Goal: Task Accomplishment & Management: Complete application form

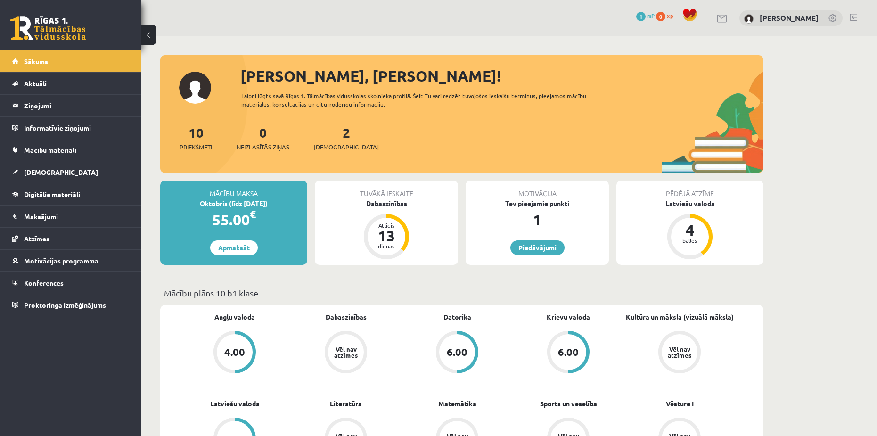
click at [399, 215] on div "Tuvākā ieskaite Dabaszinības Atlicis 13 dienas" at bounding box center [386, 222] width 143 height 84
click at [77, 79] on link "Aktuāli" at bounding box center [70, 84] width 117 height 22
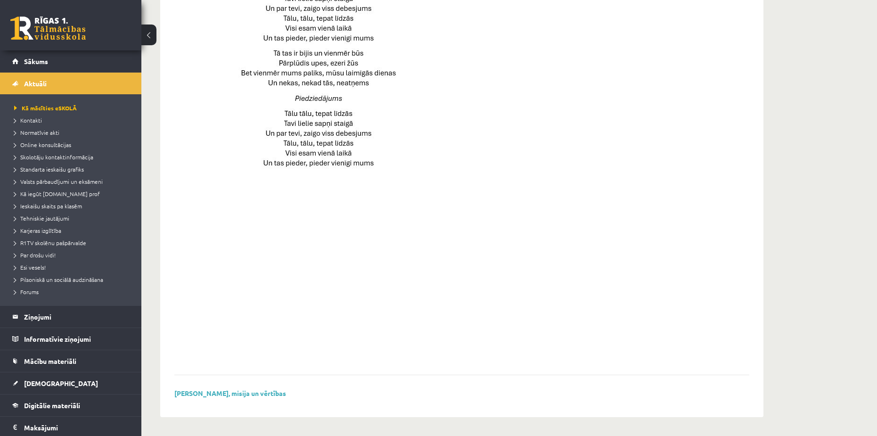
scroll to position [591, 0]
click at [68, 333] on legend "Informatīvie ziņojumi 0" at bounding box center [77, 339] width 106 height 22
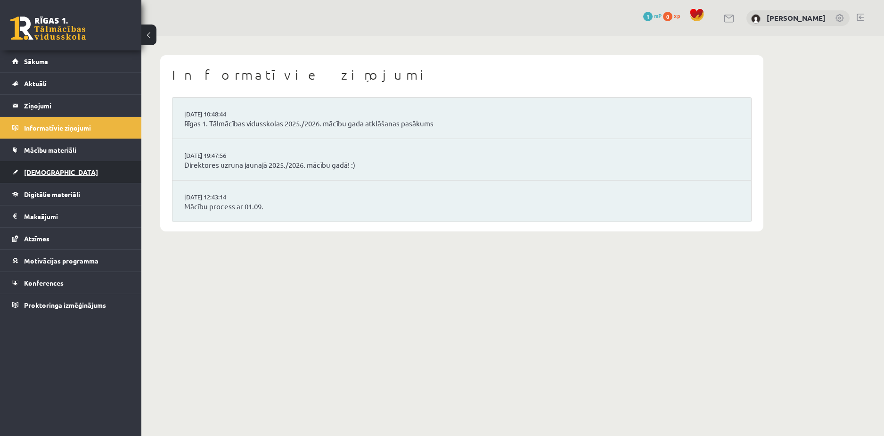
click at [56, 167] on link "[DEMOGRAPHIC_DATA]" at bounding box center [70, 172] width 117 height 22
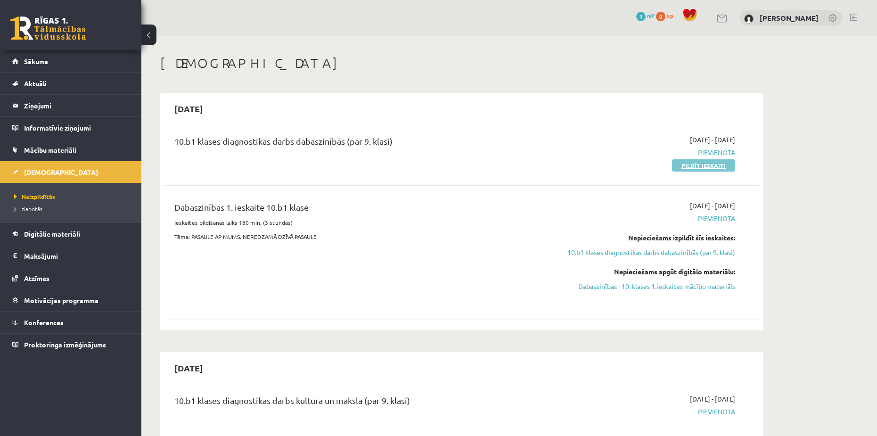
click at [697, 162] on link "Pildīt ieskaiti" at bounding box center [703, 165] width 63 height 12
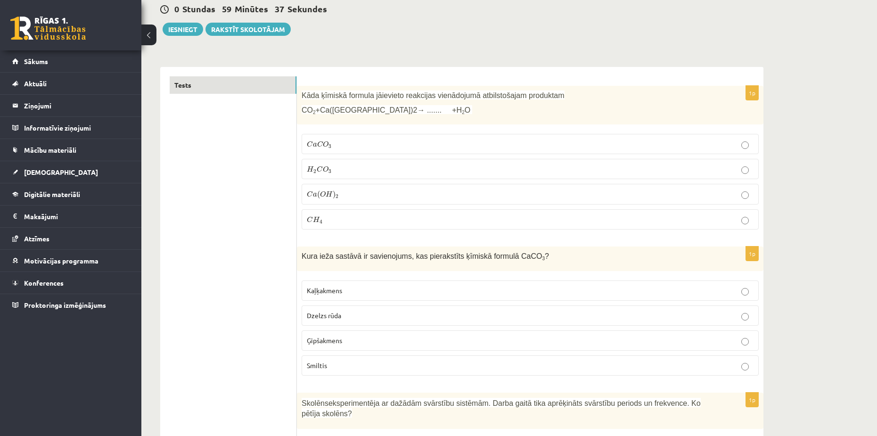
scroll to position [94, 0]
copy span "CaCO 3"
drag, startPoint x: 498, startPoint y: 254, endPoint x: 516, endPoint y: 254, distance: 17.9
click at [516, 254] on span "Kura ieža sastāvā ir savienojums, kas pierakstīts ķīmiskā formulā CaCO 3 ?" at bounding box center [424, 255] width 247 height 8
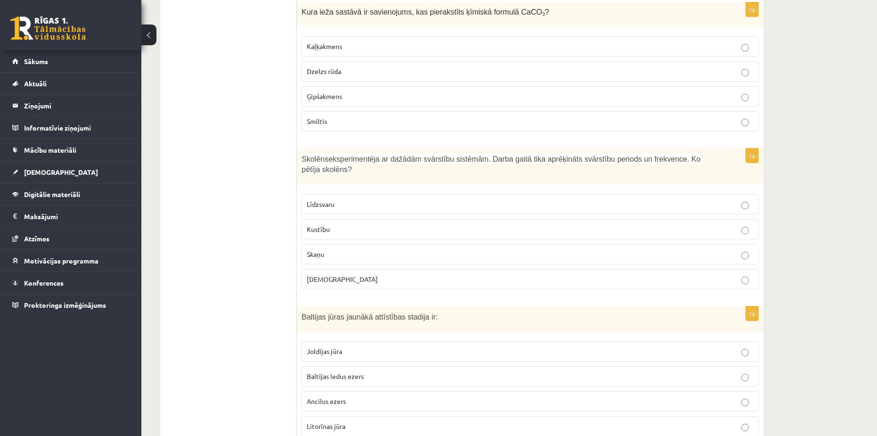
scroll to position [0, 0]
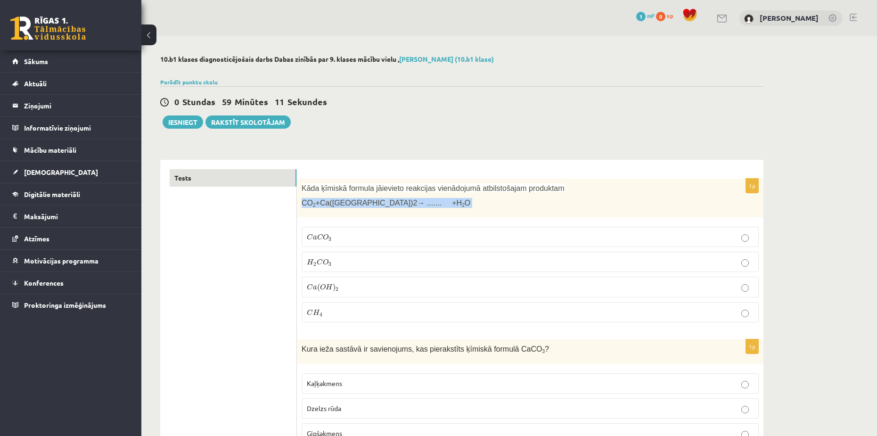
copy span "CO 2 +Ca(OH)2→ ....... +H 2 O"
drag, startPoint x: 301, startPoint y: 204, endPoint x: 399, endPoint y: 204, distance: 98.0
click at [399, 204] on div "Kāda ķīmiskā formula jāievieto reakcijas vienādojumā atbilstošajam produktam CO…" at bounding box center [530, 198] width 466 height 39
click at [333, 244] on label "C a C O 3 C a C O 3" at bounding box center [529, 237] width 457 height 20
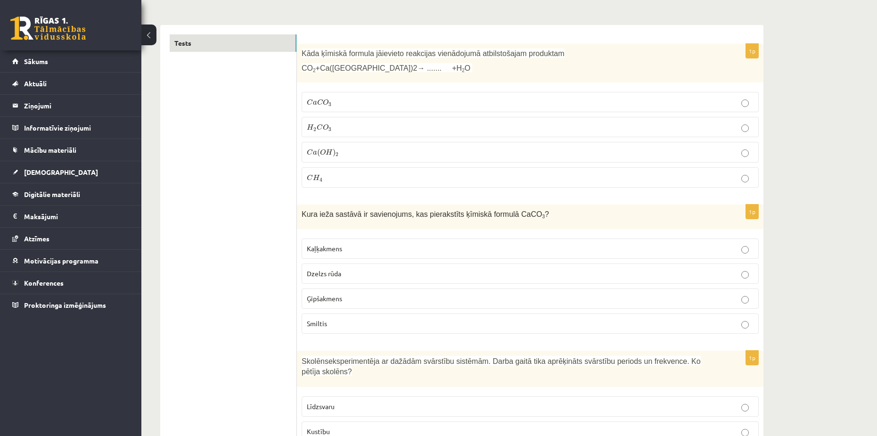
scroll to position [141, 0]
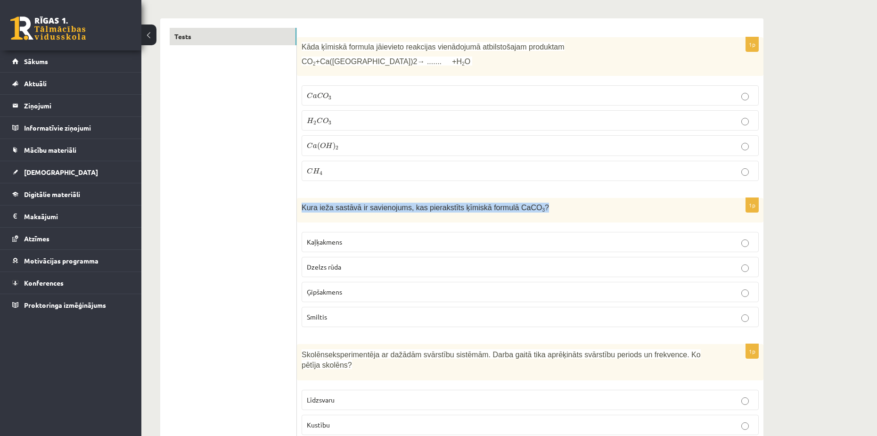
copy span "Kura ieža sastāvā ir savienojums, kas pierakstīts ķīmiskā formulā CaCO 3 ?"
drag, startPoint x: 300, startPoint y: 209, endPoint x: 540, endPoint y: 209, distance: 240.2
click at [540, 209] on div "Kura ieža sastāvā ir savienojums, kas pierakstīts ķīmiskā formulā CaCO 3 ?" at bounding box center [530, 210] width 466 height 24
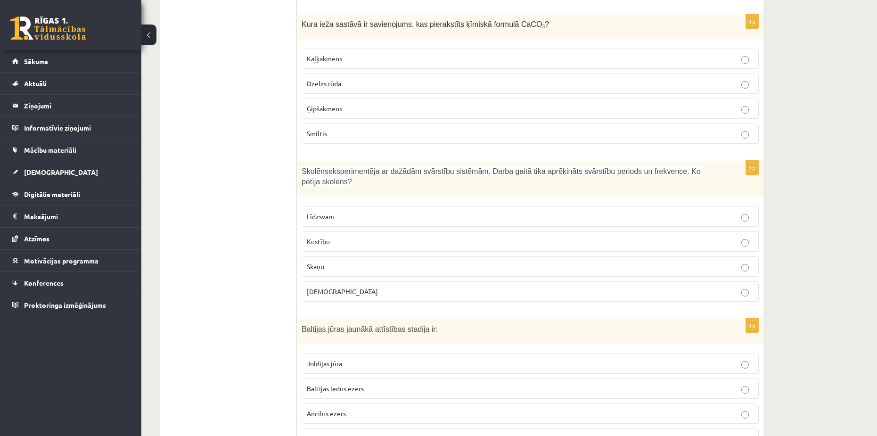
scroll to position [330, 0]
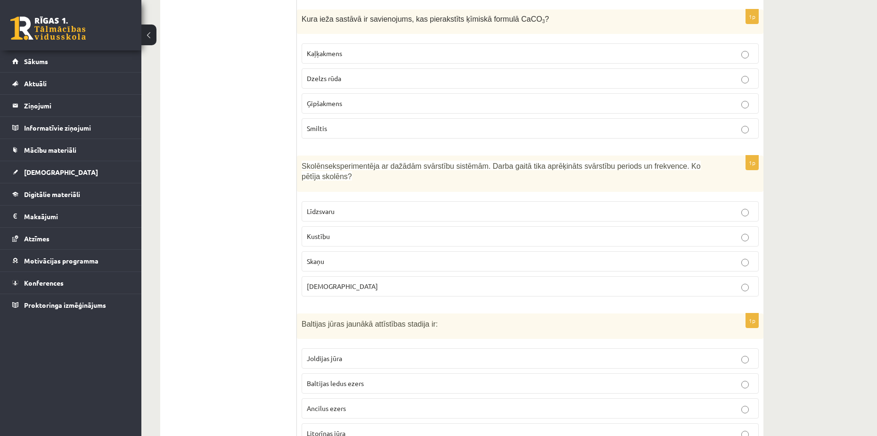
copy p "Skolēns eksperimentēja ar dažādām svārstību sistēmām. Darba gaitā tika aprēķinā…"
drag, startPoint x: 302, startPoint y: 166, endPoint x: 723, endPoint y: 166, distance: 421.6
click at [723, 166] on div "Skolēns eksperimentēja ar dažādām svārstību sistēmām. Darba gaitā tika aprēķinā…" at bounding box center [530, 173] width 466 height 36
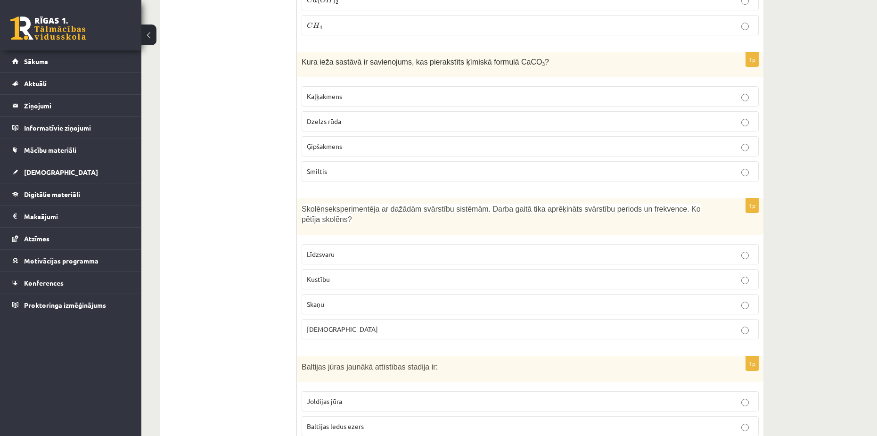
scroll to position [283, 0]
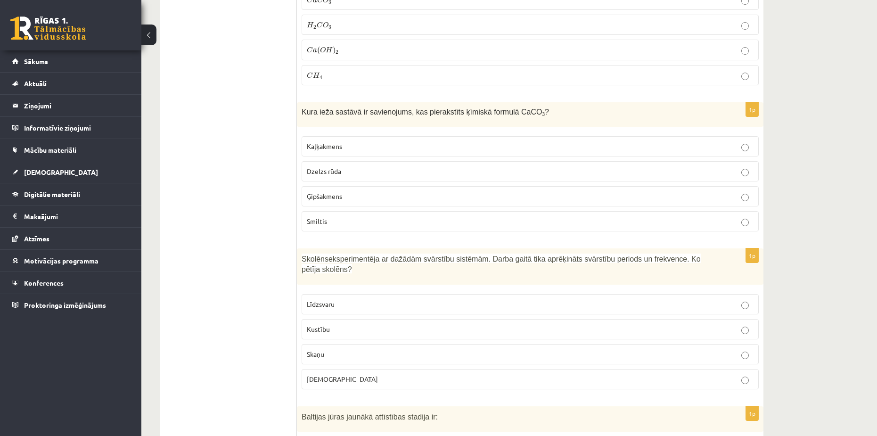
scroll to position [236, 0]
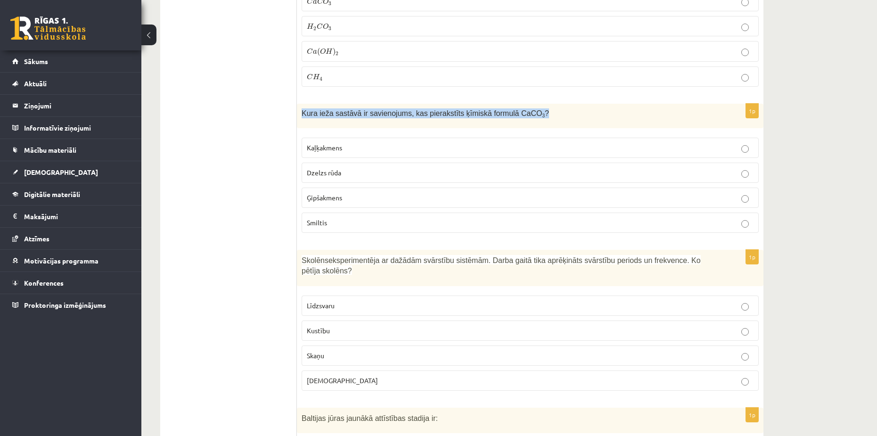
copy span "Kura ieža sastāvā ir savienojums, kas pierakstīts ķīmiskā formulā CaCO 3 ?"
drag, startPoint x: 301, startPoint y: 114, endPoint x: 547, endPoint y: 113, distance: 245.4
click at [547, 113] on p "Kura ieža sastāvā ir savienojums, kas pierakstīts ķīmiskā formulā CaCO 3 ?" at bounding box center [506, 113] width 410 height 10
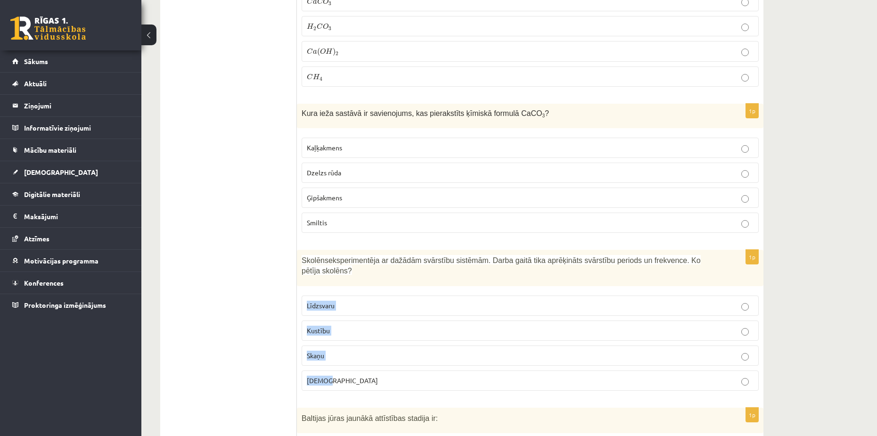
copy fieldset "Līdzsvaru Kustību Skaņu Gaismu"
drag, startPoint x: 297, startPoint y: 288, endPoint x: 333, endPoint y: 377, distance: 95.3
click at [333, 377] on div "1p Skolēns eksperimentēja ar dažādām svārstību sistēmām. Darba gaitā tika aprēķ…" at bounding box center [530, 324] width 466 height 148
click at [347, 325] on p "Kustību" at bounding box center [530, 330] width 447 height 10
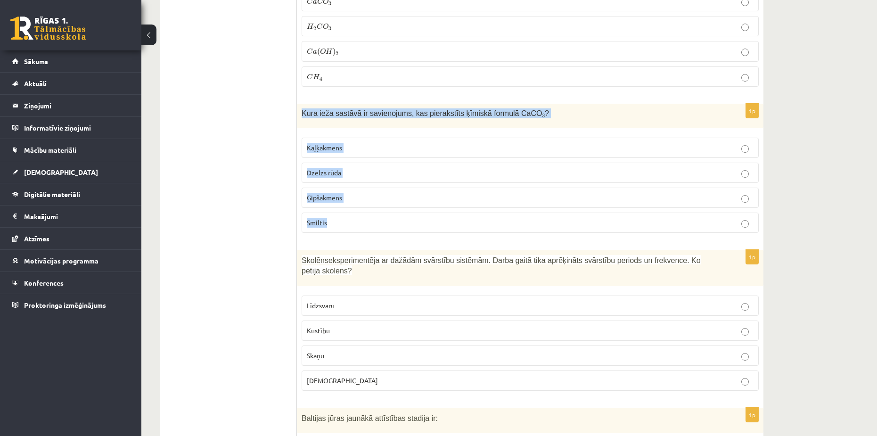
copy div "Kura ieža sastāvā ir savienojums, kas pierakstīts ķīmiskā formulā CaCO 3 ? Kaļķ…"
drag, startPoint x: 297, startPoint y: 113, endPoint x: 591, endPoint y: 219, distance: 312.3
click at [591, 219] on div "1p Kura ieža sastāvā ir savienojums, kas pierakstīts ķīmiskā formulā CaCO 3 ? K…" at bounding box center [530, 172] width 466 height 136
click at [392, 147] on p "Kaļķakmens" at bounding box center [530, 148] width 447 height 10
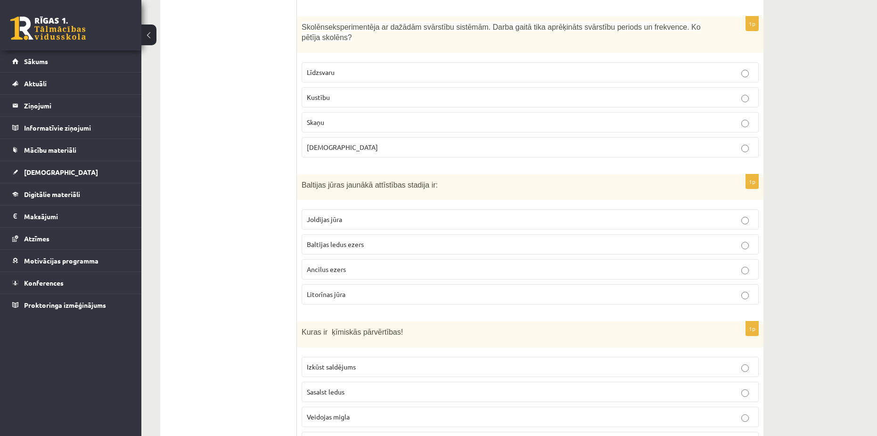
scroll to position [471, 0]
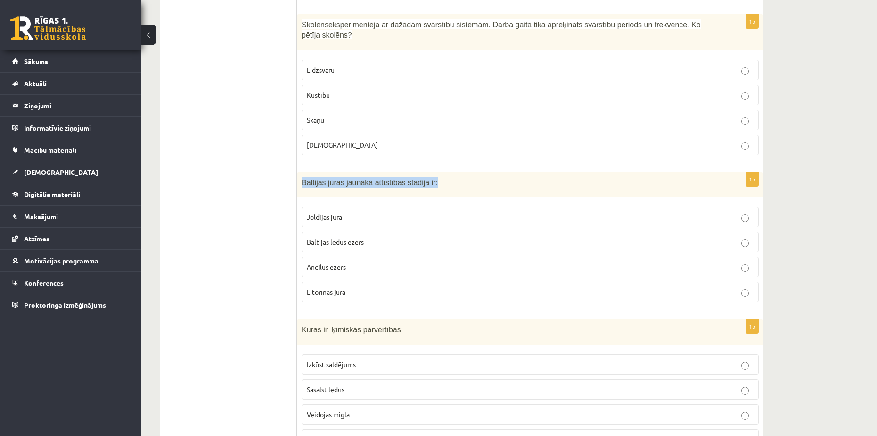
copy span "Baltijas jūras jaunākā attīstības stadija ir:"
drag, startPoint x: 298, startPoint y: 172, endPoint x: 455, endPoint y: 171, distance: 156.8
click at [455, 172] on div "Baltijas jūras jaunākā attīstības stadija ir:" at bounding box center [530, 185] width 466 height 26
click at [319, 212] on p "Joldijas jūra" at bounding box center [530, 217] width 447 height 10
click at [321, 287] on p "Litorīnas jūra" at bounding box center [530, 292] width 447 height 10
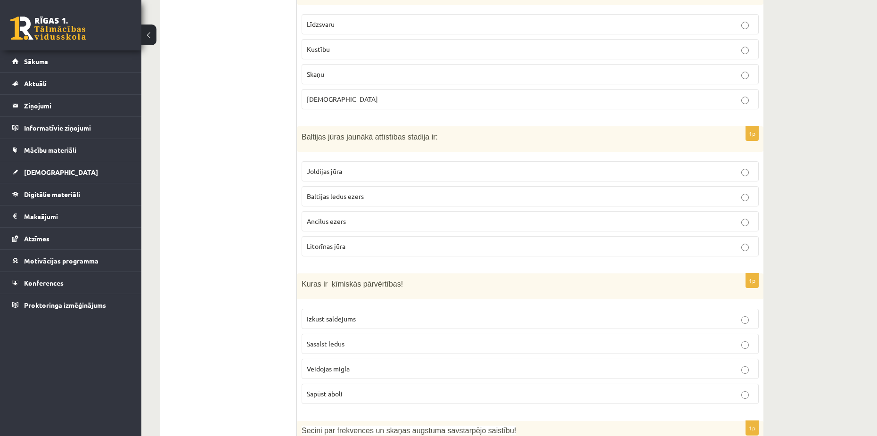
scroll to position [518, 0]
click at [338, 165] on span "Joldijas jūra" at bounding box center [324, 169] width 35 height 8
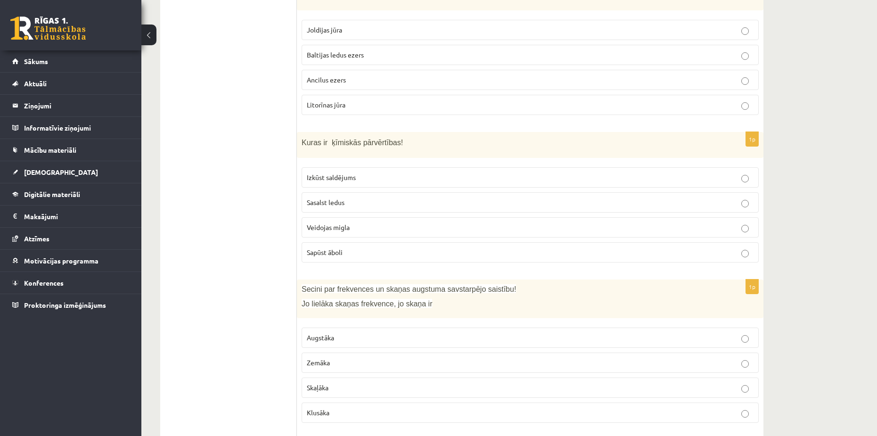
scroll to position [659, 0]
click at [328, 246] on span "Sapūst āboli" at bounding box center [325, 250] width 36 height 8
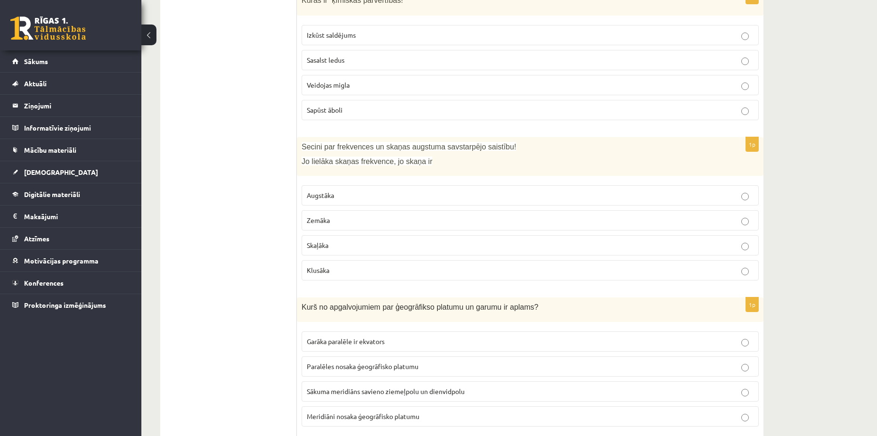
scroll to position [801, 0]
click at [342, 190] on p "Augstāka" at bounding box center [530, 195] width 447 height 10
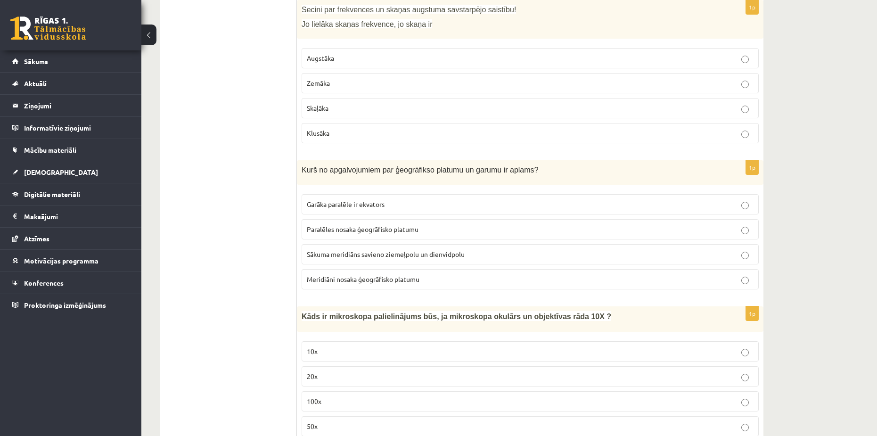
scroll to position [942, 0]
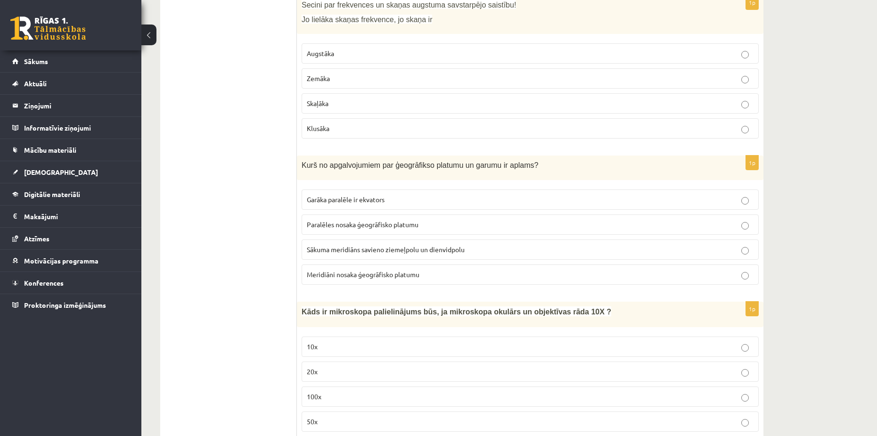
click at [327, 244] on p "Sākuma meridiāns savieno ziemeļpolu un dienvidpolu" at bounding box center [530, 249] width 447 height 10
click at [323, 270] on span "Meridiāni nosaka ģeogrāfisko platumu" at bounding box center [363, 274] width 113 height 8
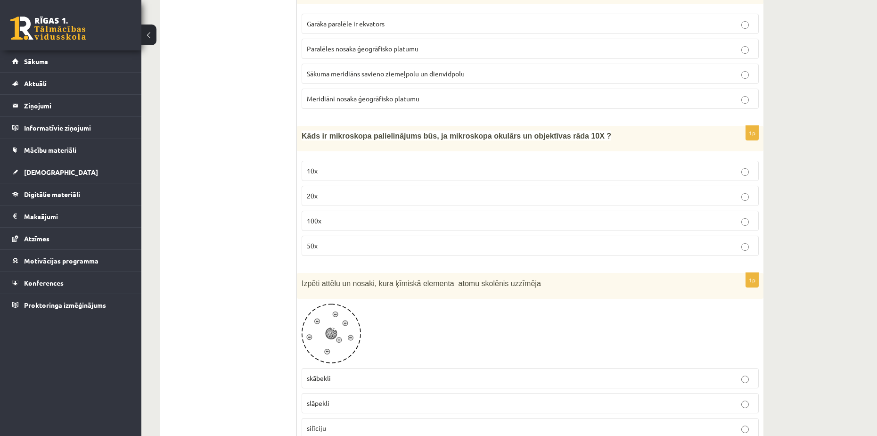
scroll to position [1130, 0]
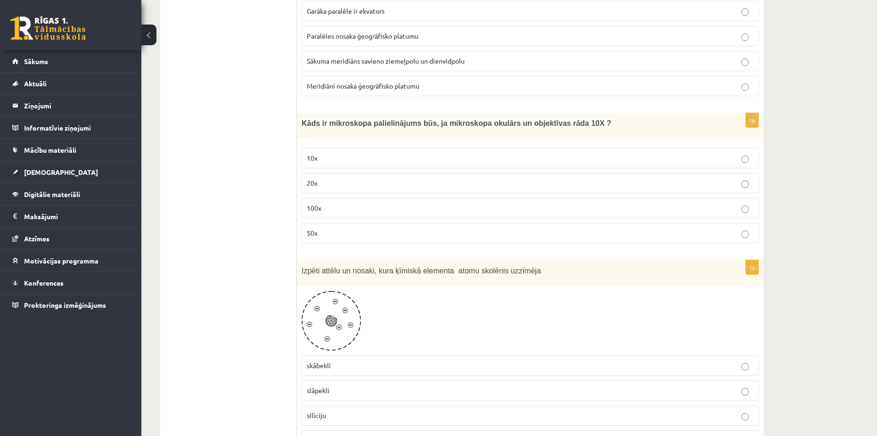
click at [322, 153] on p "10x" at bounding box center [530, 158] width 447 height 10
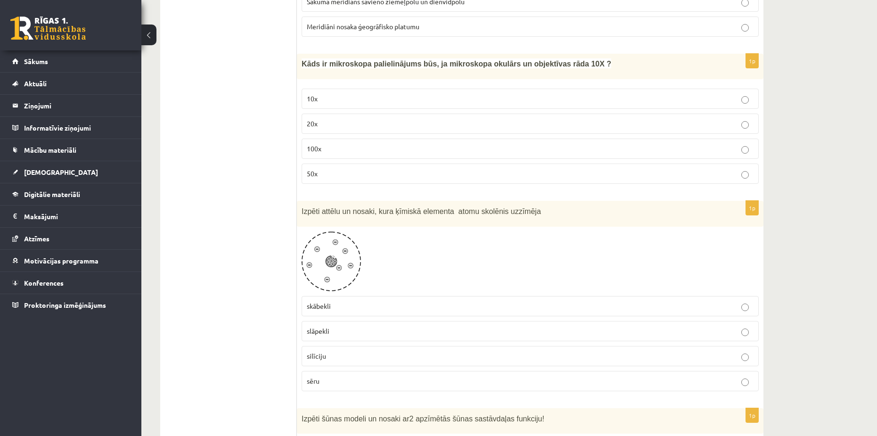
scroll to position [1225, 0]
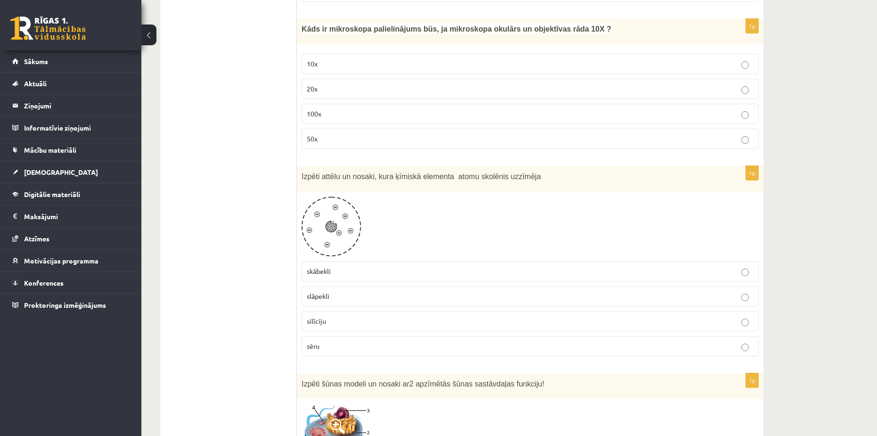
click at [312, 292] on span "slāpekli" at bounding box center [318, 296] width 23 height 8
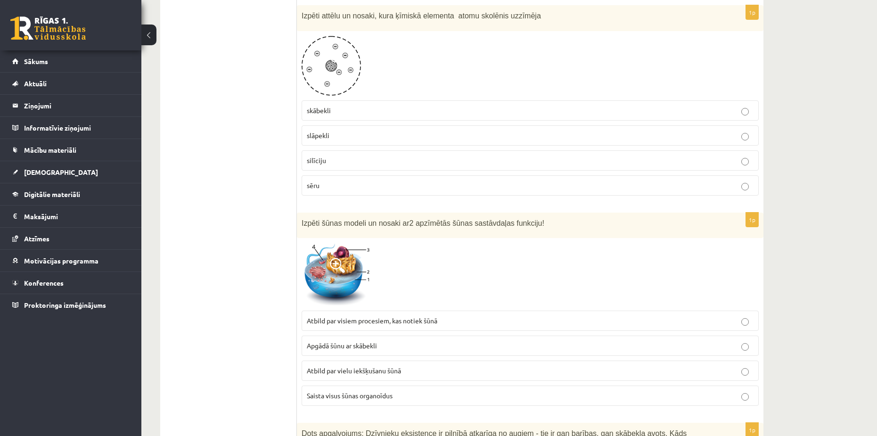
scroll to position [1413, 0]
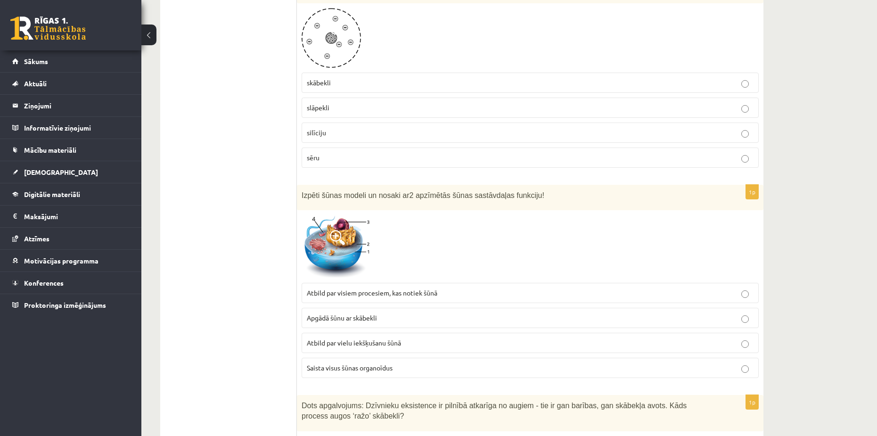
click at [321, 338] on span "Atbild par vielu iekšķušanu šūnā" at bounding box center [354, 342] width 94 height 8
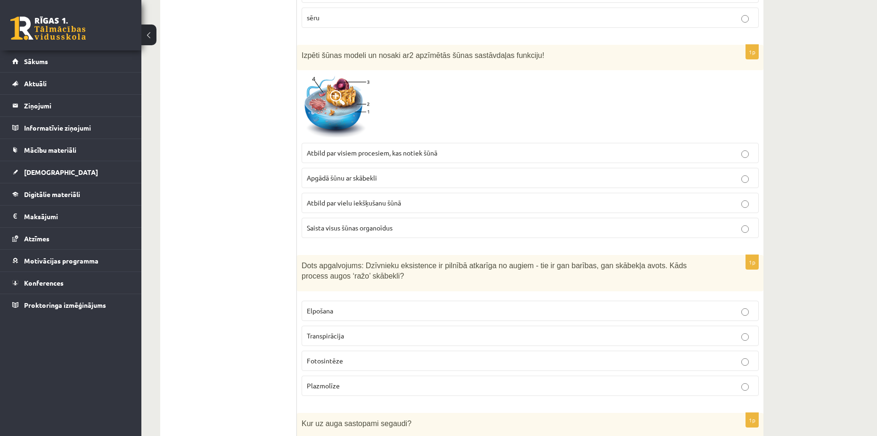
scroll to position [1554, 0]
click at [342, 354] on p "Fotosintēze" at bounding box center [530, 359] width 447 height 10
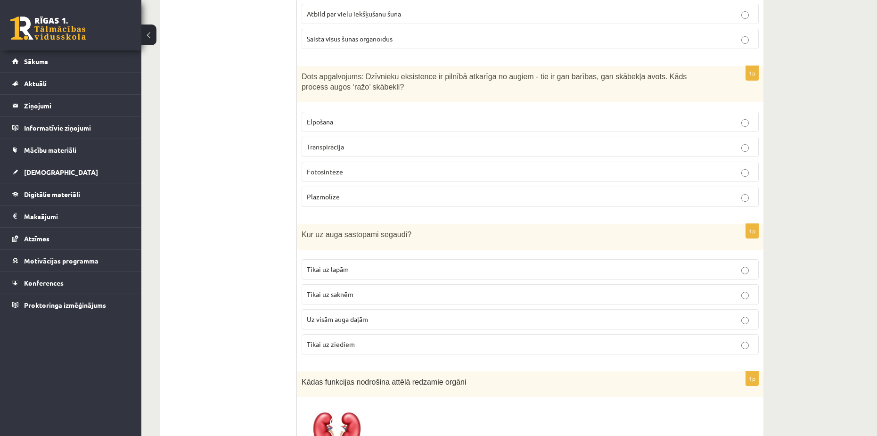
scroll to position [1743, 0]
copy span "Kur uz auga sastopami segaudi?"
drag, startPoint x: 300, startPoint y: 218, endPoint x: 403, endPoint y: 219, distance: 103.6
click at [403, 223] on div "Kur uz auga sastopami segaudi?" at bounding box center [530, 236] width 466 height 26
click at [322, 314] on span "Uz visām auga daļām" at bounding box center [337, 318] width 61 height 8
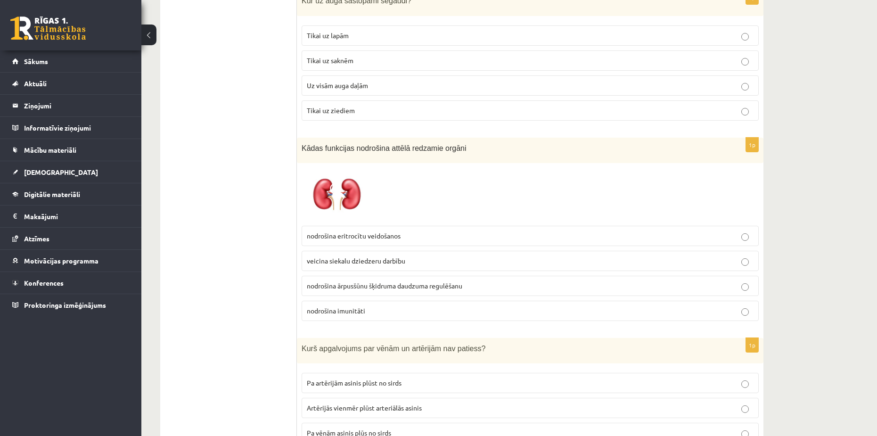
scroll to position [1978, 0]
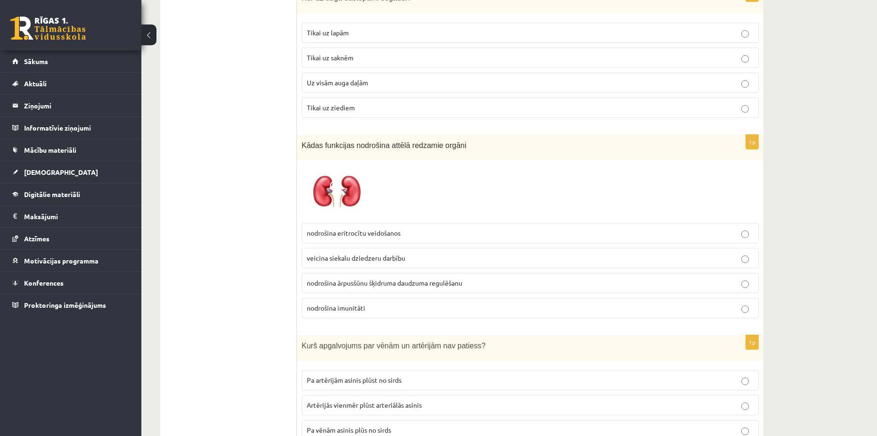
click at [317, 280] on label "nodrošina ārpusšūnu šķidruma daudzuma regulēšanu" at bounding box center [529, 283] width 457 height 20
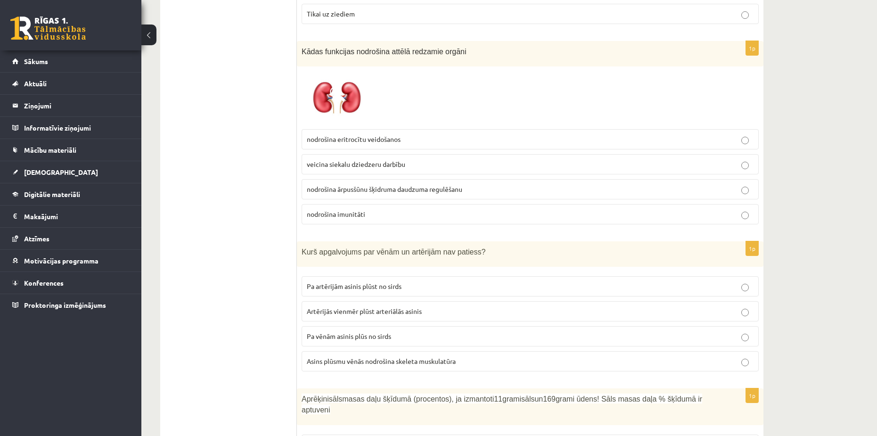
scroll to position [2120, 0]
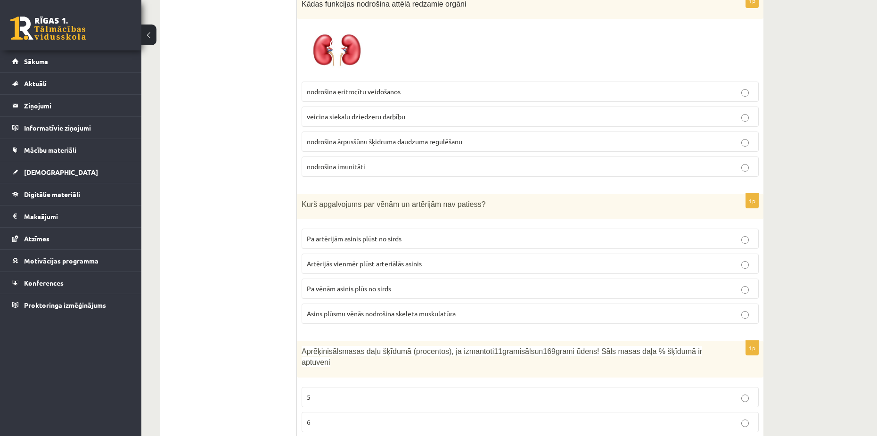
click at [333, 309] on span "Asins plūsmu vēnās nodrošina skeleta muskulatūra" at bounding box center [381, 313] width 149 height 8
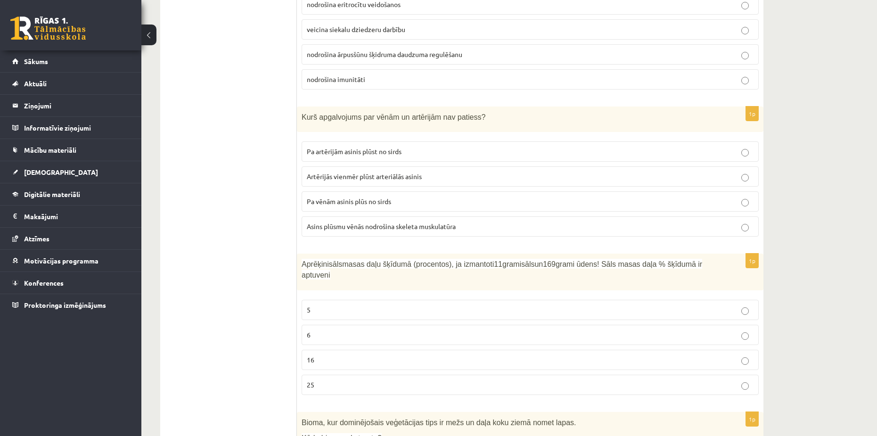
scroll to position [2214, 0]
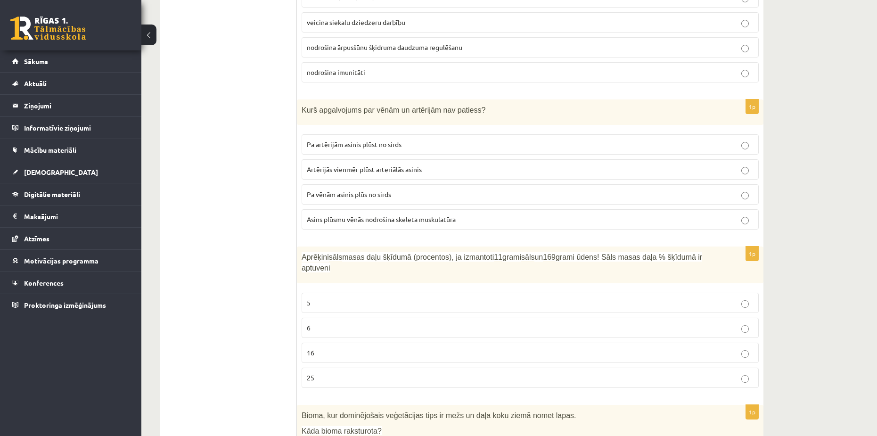
copy p "Aprēķini sāls masas daļu šķīdumā (procentos), ja izmantoti 11 grami sāls un 169…"
drag, startPoint x: 301, startPoint y: 247, endPoint x: 711, endPoint y: 244, distance: 410.3
click at [711, 246] on div "Aprēķini sāls masas daļu šķīdumā (procentos), ja izmantoti 11 grami sāls un 169…" at bounding box center [530, 264] width 466 height 37
click at [318, 323] on p "6" at bounding box center [530, 328] width 447 height 10
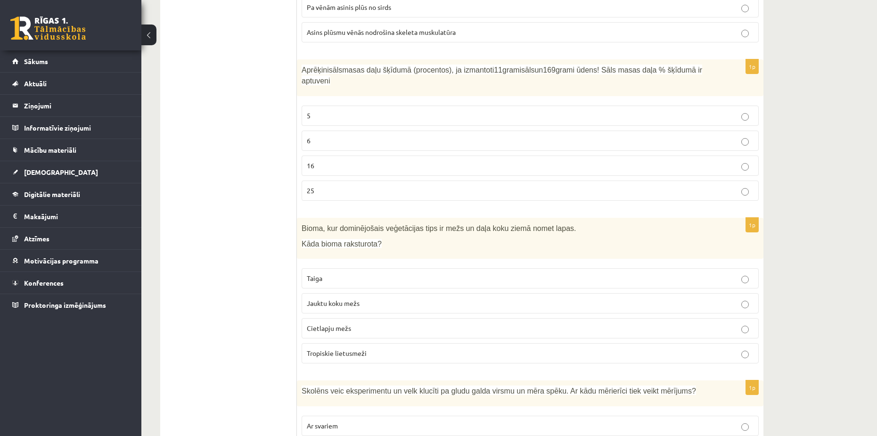
scroll to position [2402, 0]
click at [316, 297] on span "Jauktu koku mežs" at bounding box center [333, 301] width 53 height 8
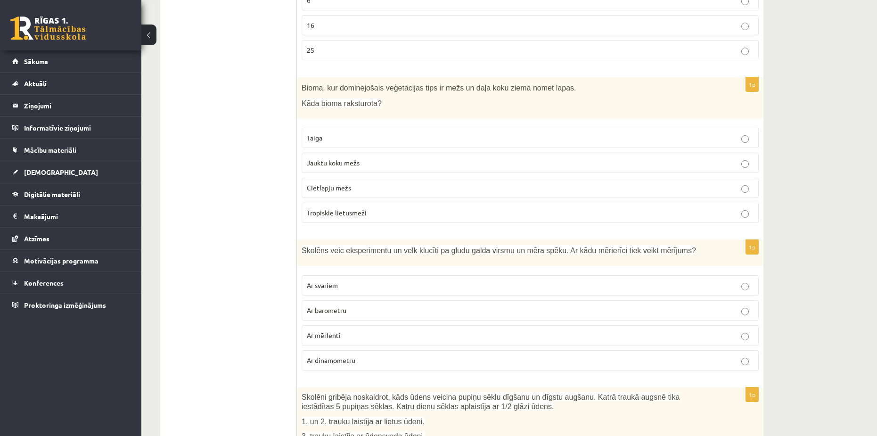
scroll to position [2543, 0]
click at [321, 353] on span "Ar dinamometru" at bounding box center [331, 357] width 49 height 8
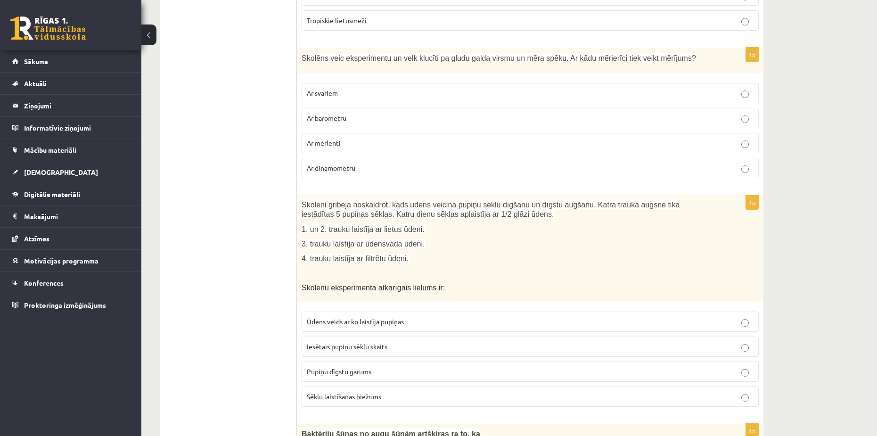
scroll to position [2732, 0]
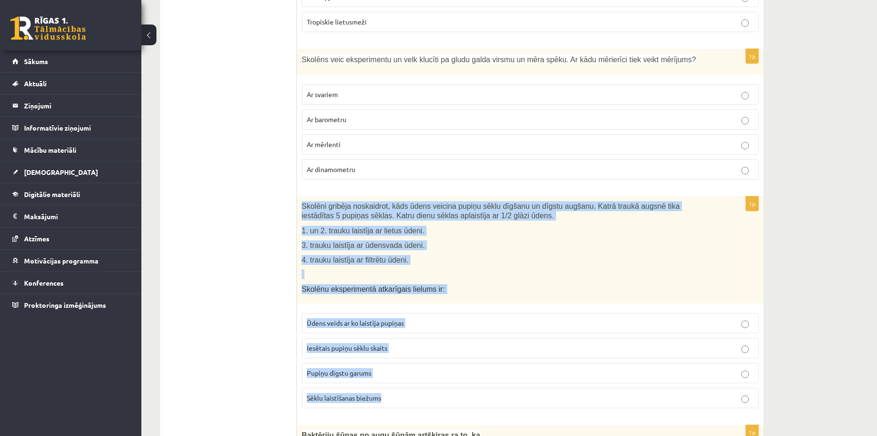
drag, startPoint x: 308, startPoint y: 187, endPoint x: 463, endPoint y: 393, distance: 257.8
click at [463, 393] on div "1p Skolēni gribēja noskaidrot, kāds ūdens veicina pupiņu sēklu dīgšanu un dīgst…" at bounding box center [530, 305] width 466 height 219
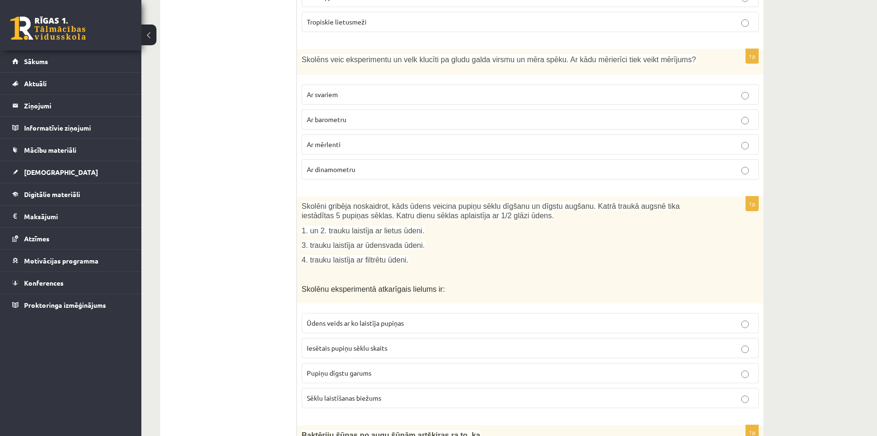
click at [359, 368] on span "Pupiņu dīgstu garums" at bounding box center [339, 372] width 65 height 8
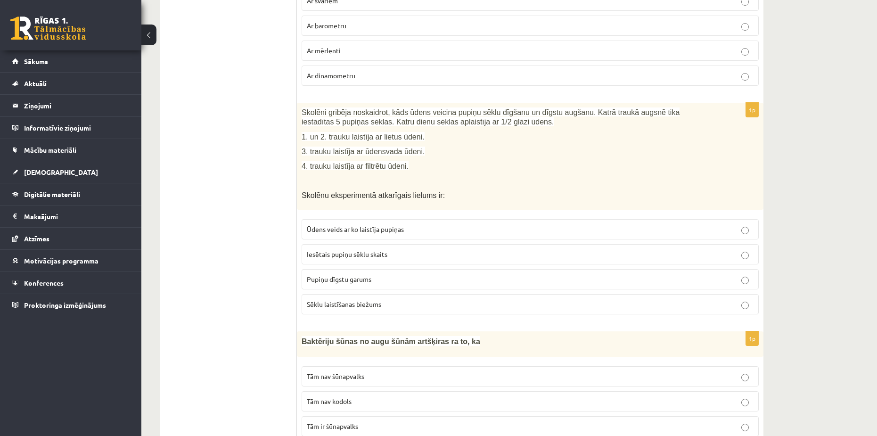
scroll to position [2873, 0]
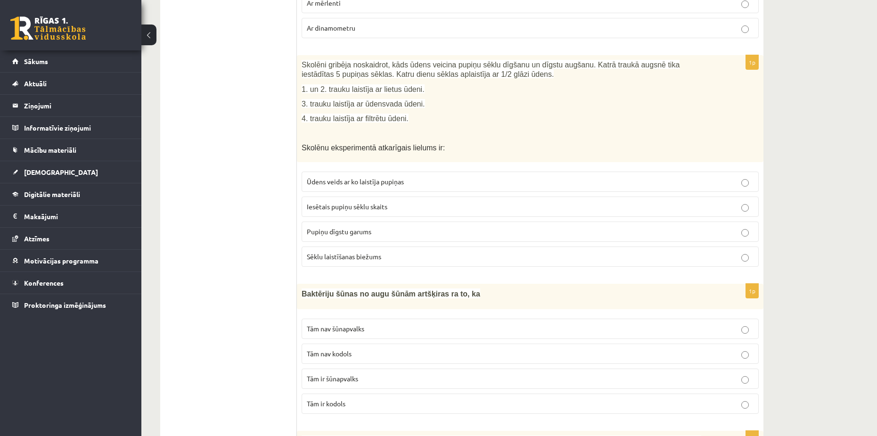
drag, startPoint x: 316, startPoint y: 271, endPoint x: 481, endPoint y: 300, distance: 167.8
click at [478, 288] on p "Baktēriju šūnas no augu šūnām artšķiras ra to, ka" at bounding box center [506, 293] width 410 height 10
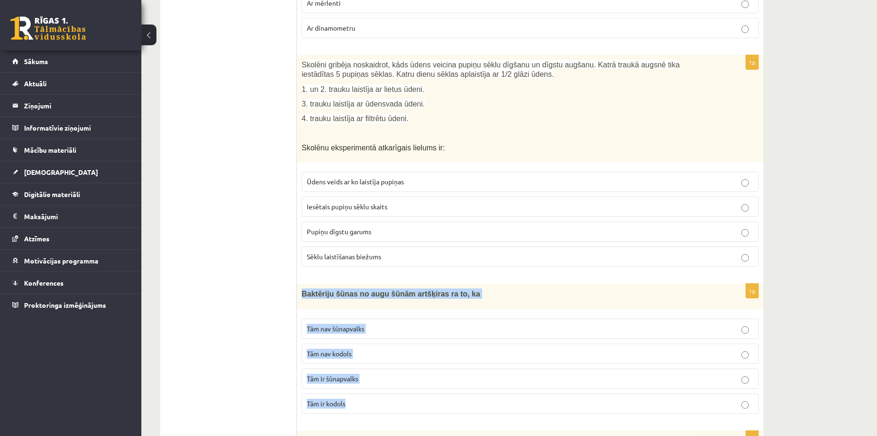
drag, startPoint x: 302, startPoint y: 272, endPoint x: 384, endPoint y: 388, distance: 141.9
click at [384, 388] on div "1p Baktēriju šūnas no augu šūnām artšķiras ra to, ka Tām nav šūnapvalks Tām nav…" at bounding box center [530, 353] width 466 height 138
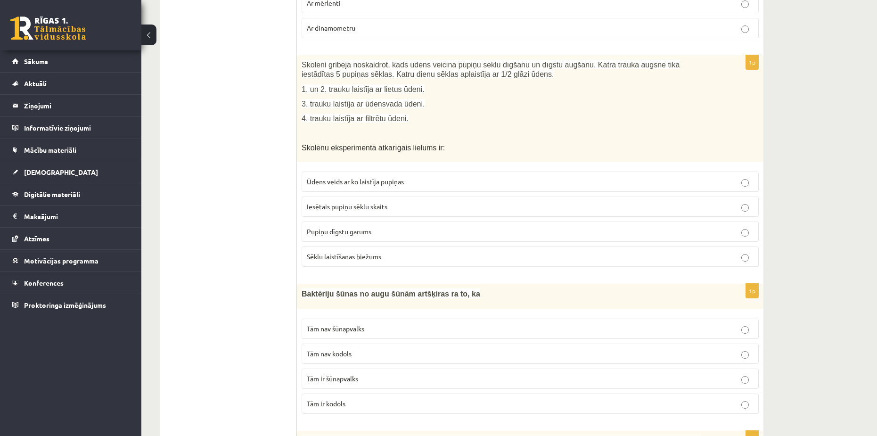
click at [323, 349] on span "Tām nav kodols" at bounding box center [329, 353] width 45 height 8
click at [322, 324] on p "Tām nav šūnapvalks" at bounding box center [530, 329] width 447 height 10
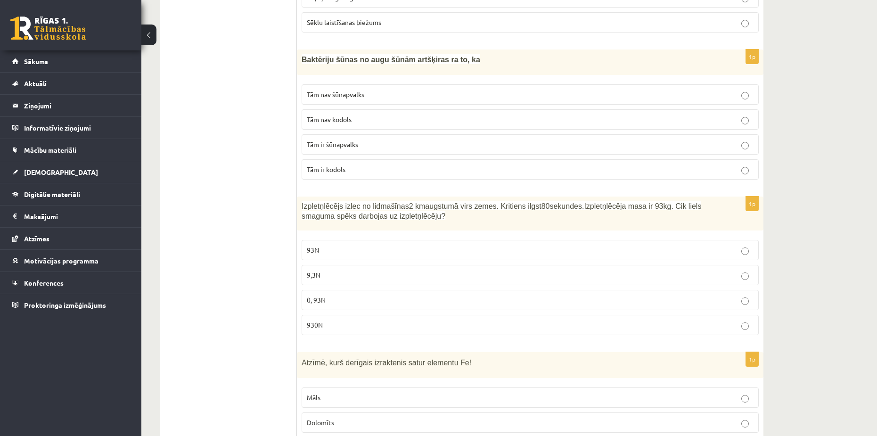
scroll to position [3109, 0]
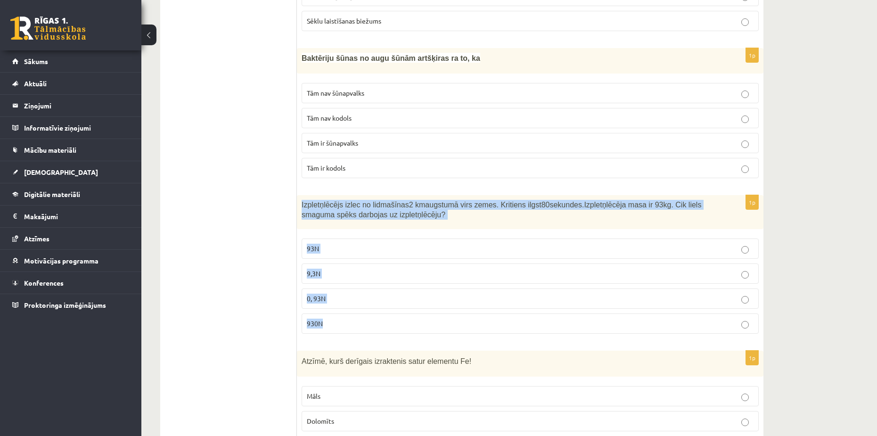
drag, startPoint x: 301, startPoint y: 182, endPoint x: 374, endPoint y: 301, distance: 139.6
click at [374, 301] on div "1p Izpletņlēcējs izlec no lidmašīnas 2 km augstumā virs zemes. Kritiens ilgst 8…" at bounding box center [530, 268] width 466 height 146
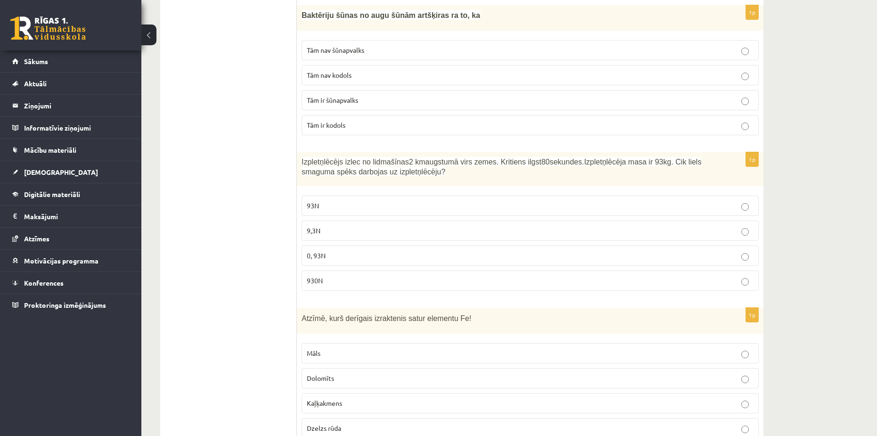
scroll to position [3156, 0]
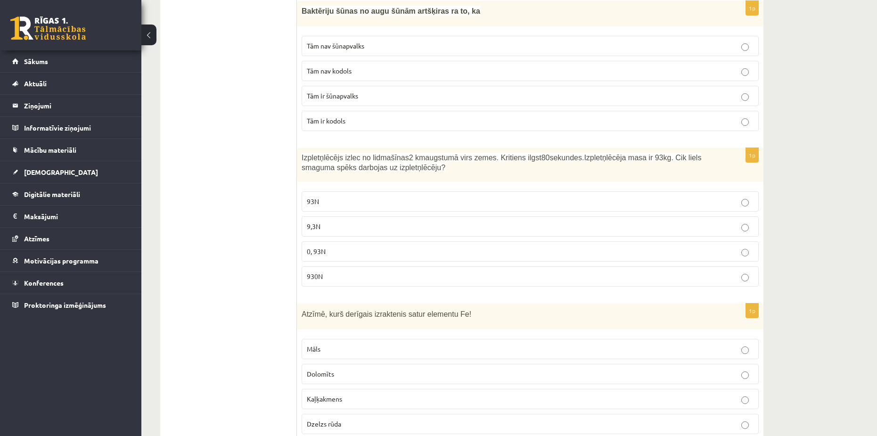
click at [320, 419] on span "Dzelzs rūda" at bounding box center [324, 423] width 34 height 8
click at [327, 271] on p "930N" at bounding box center [530, 276] width 447 height 10
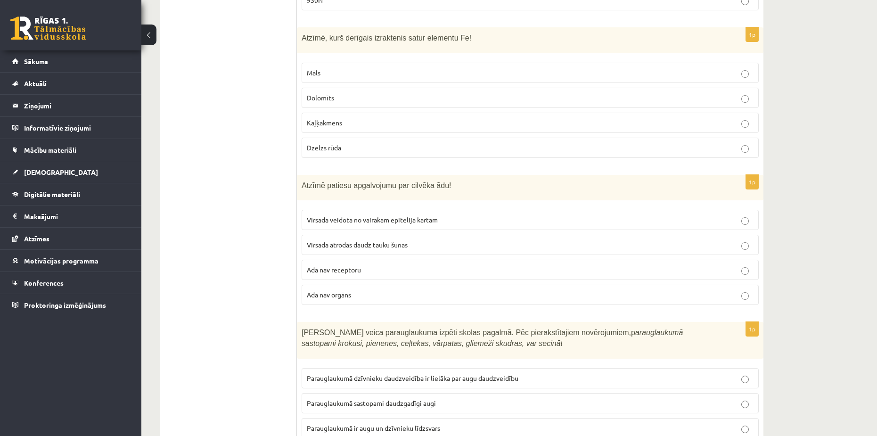
scroll to position [3438, 0]
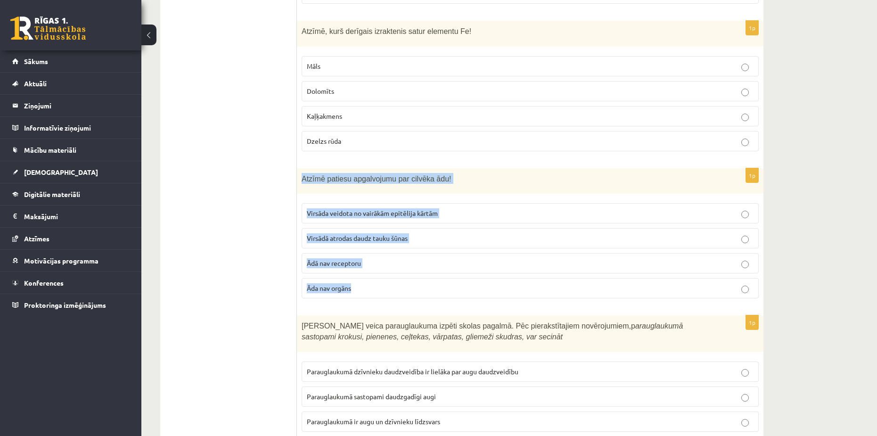
drag, startPoint x: 300, startPoint y: 155, endPoint x: 375, endPoint y: 268, distance: 135.5
click at [375, 268] on div "1p Atzīmē patiesu apgalvojumu par cilvēka ādu! Virsāda veidota no vairākām epit…" at bounding box center [530, 237] width 466 height 138
click at [333, 209] on span "Virsāda veidota no vairākām epitēlija kārtām" at bounding box center [372, 213] width 131 height 8
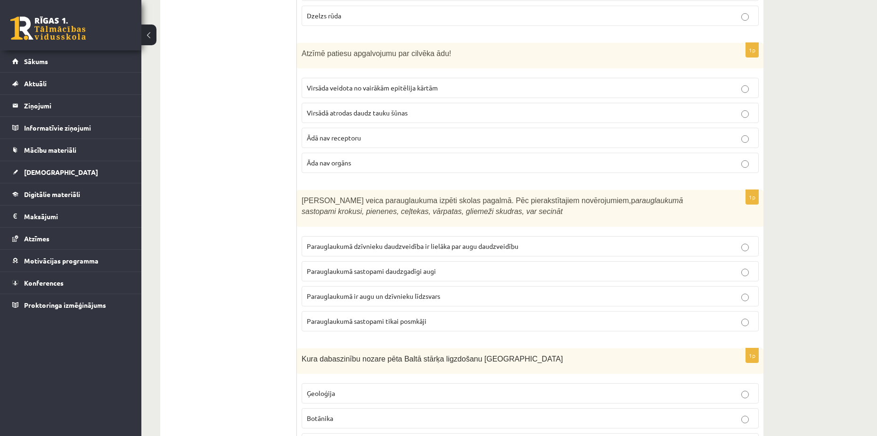
scroll to position [3580, 0]
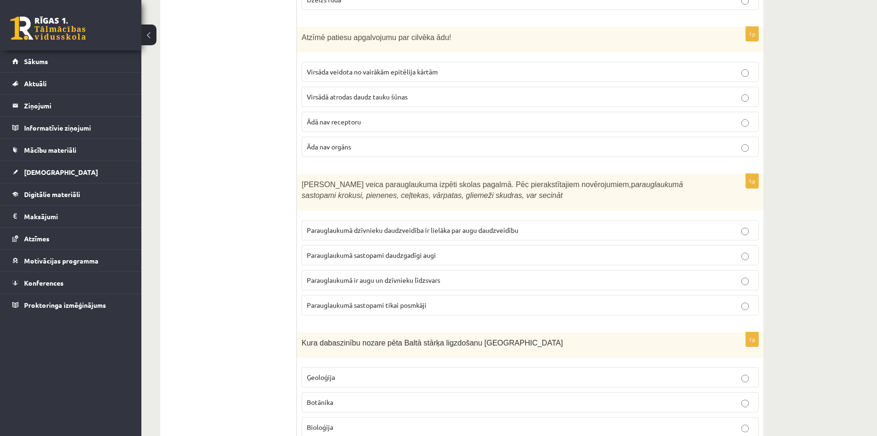
click at [329, 220] on label "Parauglaukumā dzīvnieku daudzveidība ir lielāka par augu daudzveidību" at bounding box center [529, 230] width 457 height 20
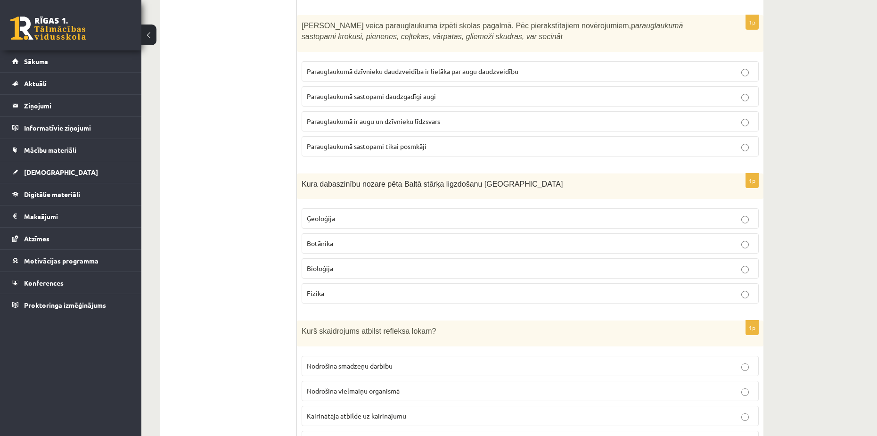
scroll to position [3768, 0]
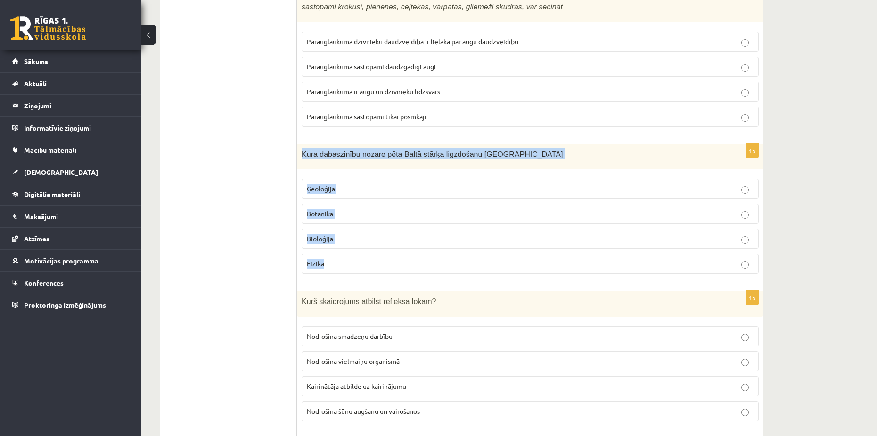
drag, startPoint x: 299, startPoint y: 129, endPoint x: 369, endPoint y: 239, distance: 130.7
click at [369, 239] on div "1p Kura dabaszinību nozare pēta Baltā stārķa ligzdošanu Latvijā Ģeoloģija Botān…" at bounding box center [530, 213] width 466 height 138
click at [363, 234] on p "Bioloģija" at bounding box center [530, 239] width 447 height 10
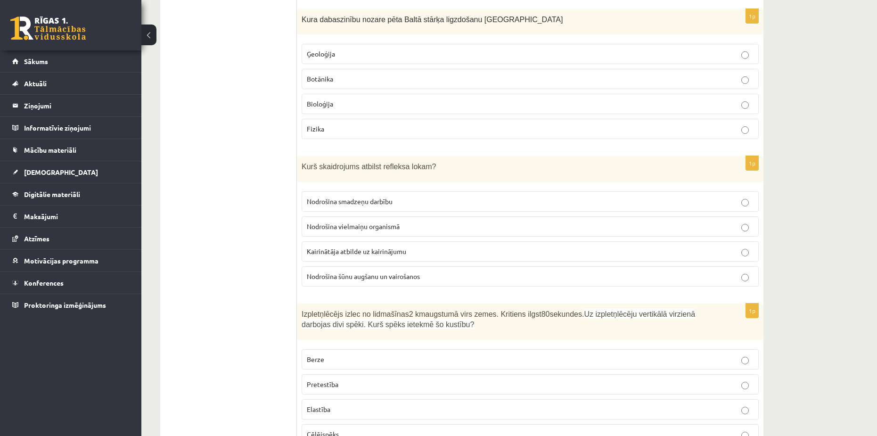
scroll to position [3909, 0]
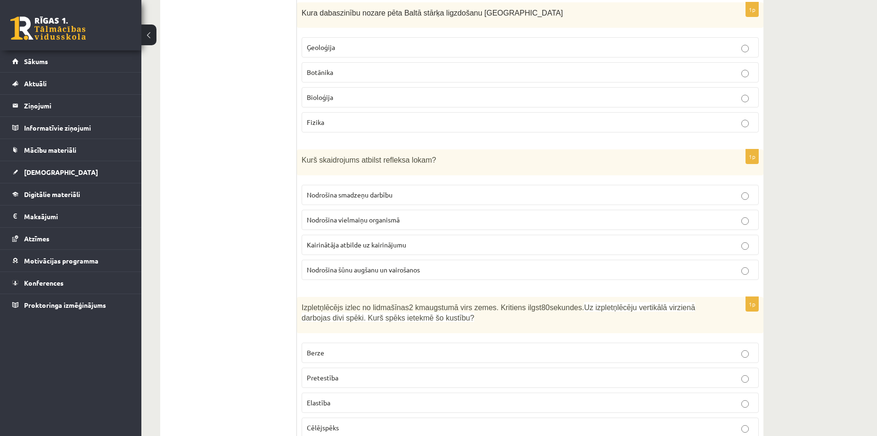
click at [332, 190] on span "Nodrošina smadzeņu darbību" at bounding box center [350, 194] width 86 height 8
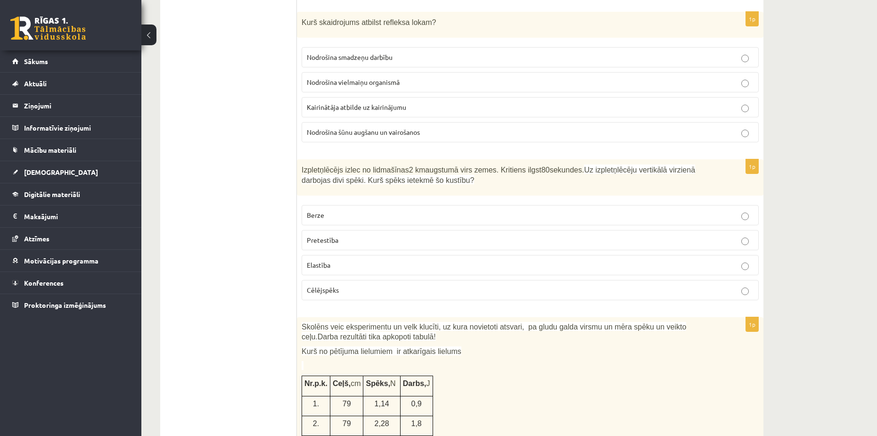
scroll to position [4051, 0]
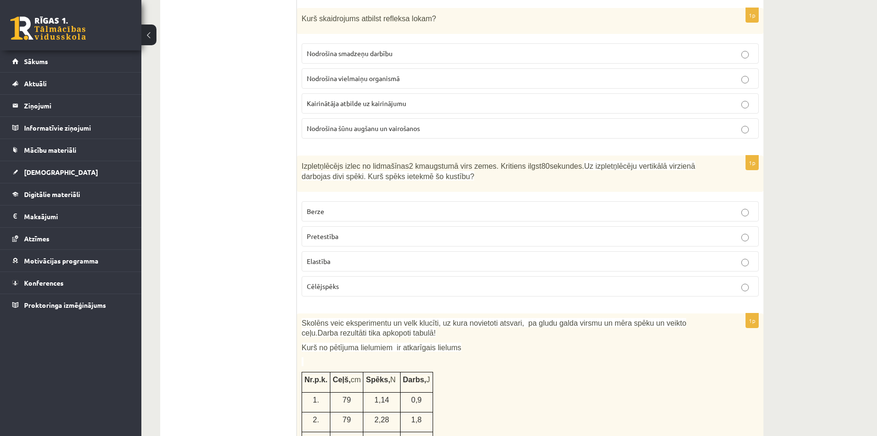
click at [333, 226] on label "Pretestība" at bounding box center [529, 236] width 457 height 20
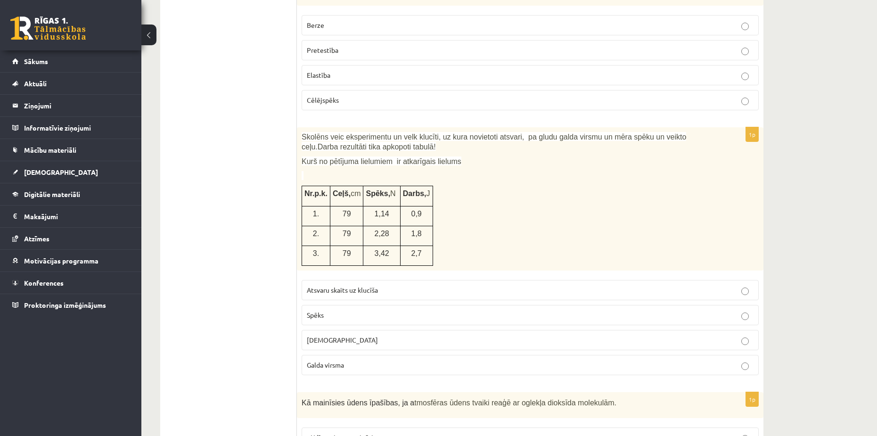
scroll to position [4239, 0]
click at [341, 308] on p "Spēks" at bounding box center [530, 313] width 447 height 10
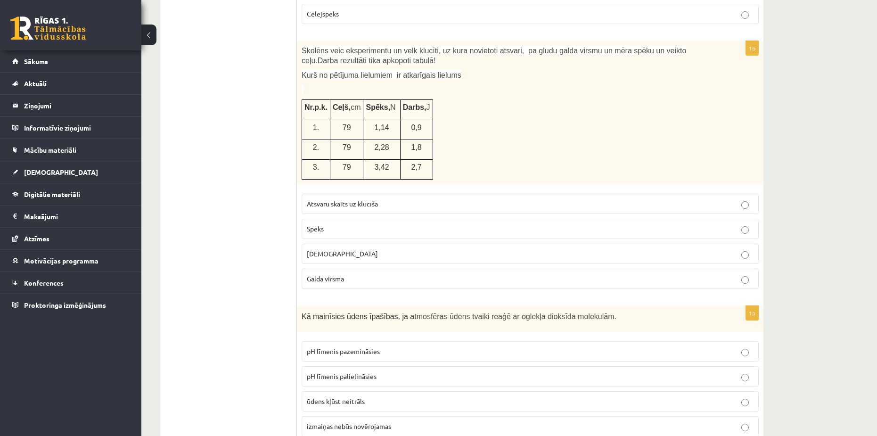
scroll to position [4338, 0]
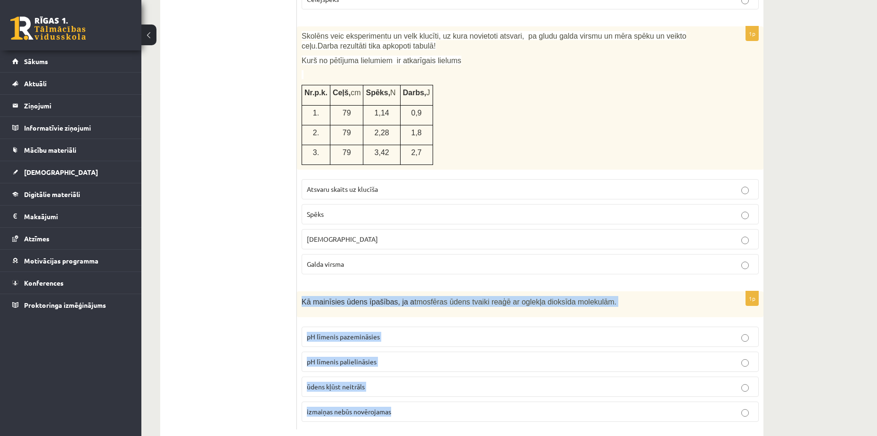
drag, startPoint x: 302, startPoint y: 279, endPoint x: 450, endPoint y: 389, distance: 184.5
click at [450, 389] on div "1p Kā mainīsies ūdens īpašības, ja a tmosfēras ūdens tvaiki reaģē ar oglekļa di…" at bounding box center [530, 360] width 466 height 138
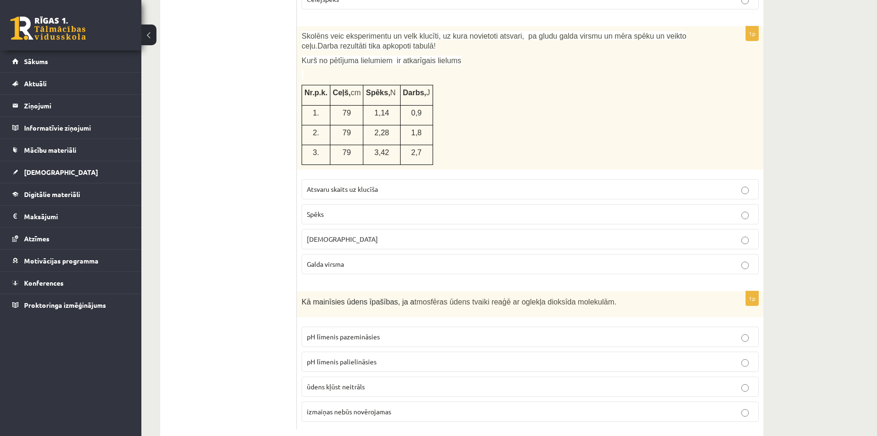
click at [315, 326] on label "pH līmenis pazemināsies" at bounding box center [529, 336] width 457 height 20
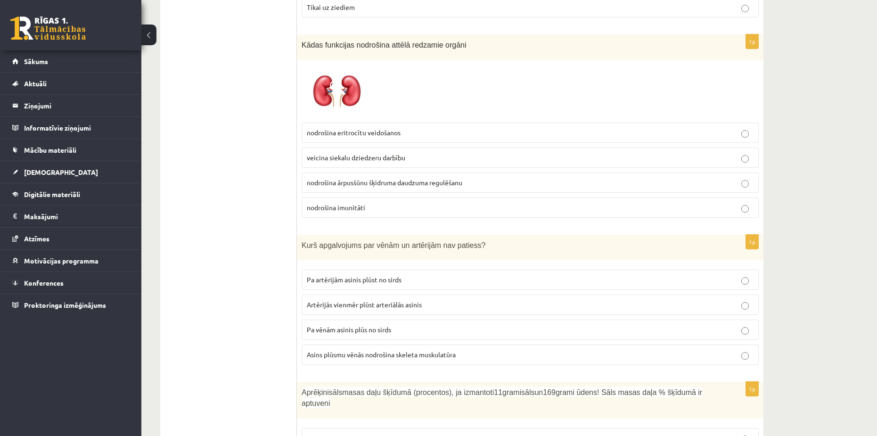
scroll to position [0, 0]
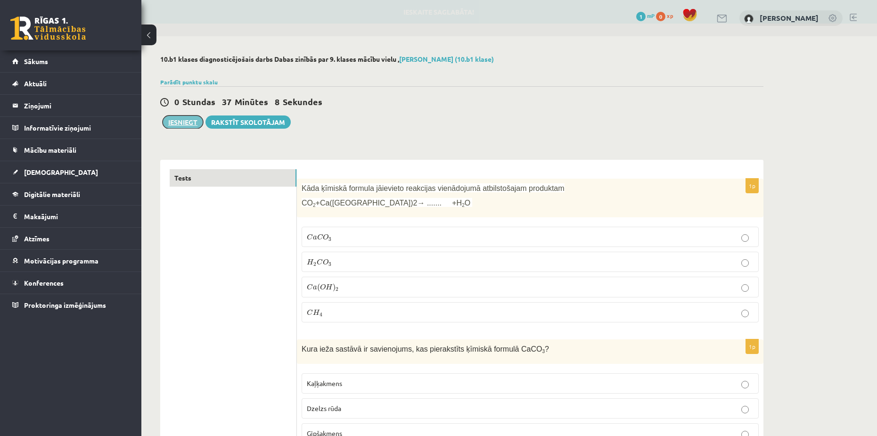
click at [172, 120] on button "Iesniegt" at bounding box center [183, 121] width 41 height 13
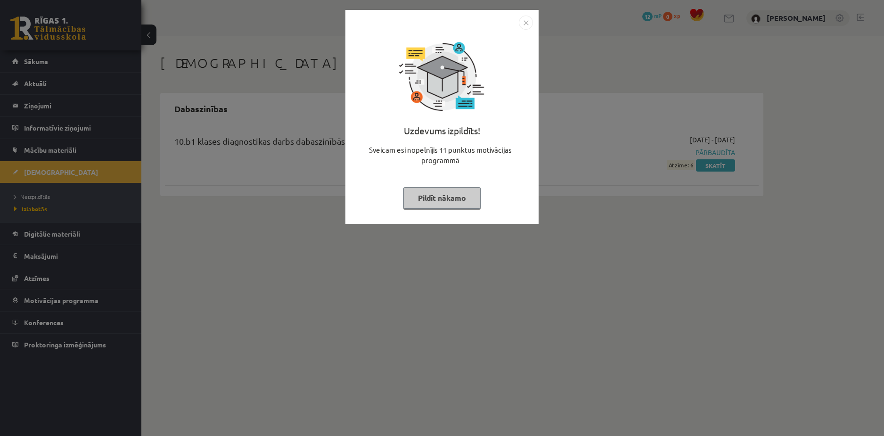
click at [572, 167] on div "Uzdevums izpildīts! Sveicam esi nopelnījis 11 punktus motivācijas programmā Pil…" at bounding box center [442, 218] width 884 height 436
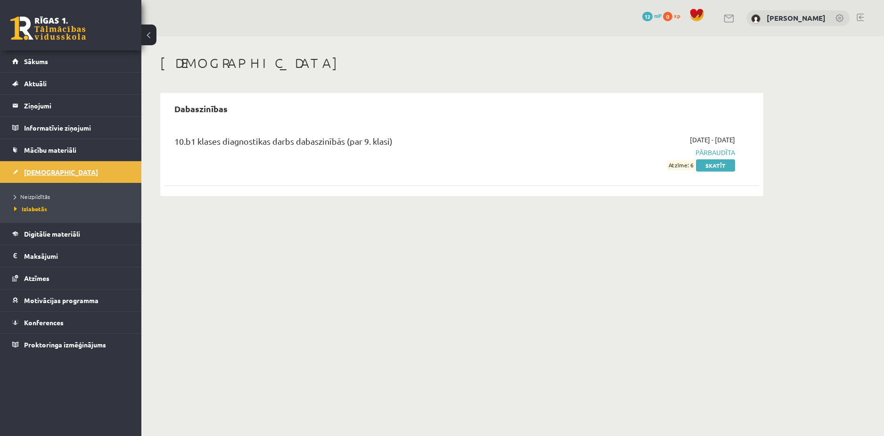
click at [61, 176] on link "[DEMOGRAPHIC_DATA]" at bounding box center [70, 172] width 117 height 22
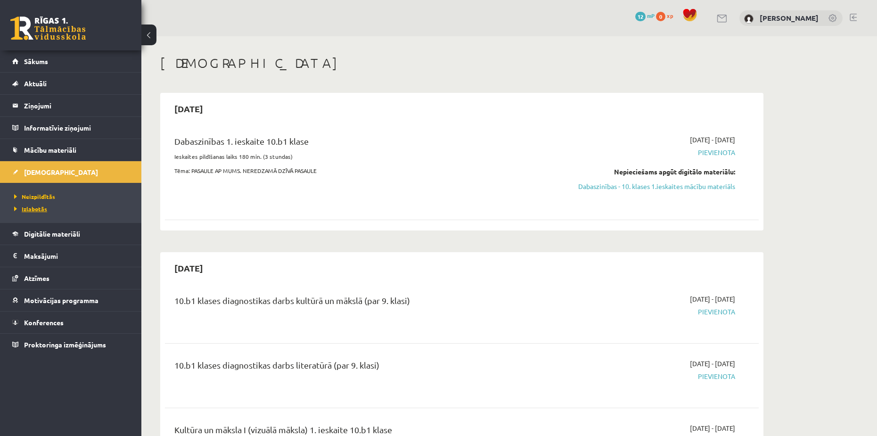
click at [29, 209] on span "Izlabotās" at bounding box center [30, 209] width 33 height 8
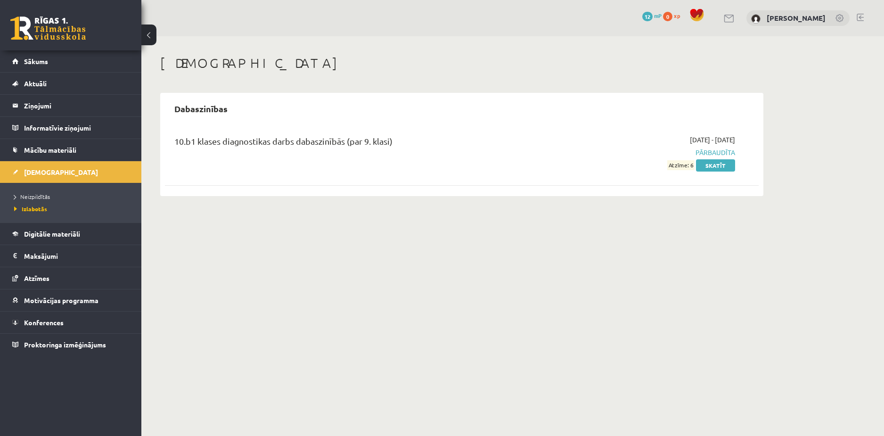
click at [684, 167] on span "Atzīme: 6" at bounding box center [680, 165] width 27 height 10
drag, startPoint x: 684, startPoint y: 167, endPoint x: 669, endPoint y: 163, distance: 15.2
click at [669, 163] on span "Atzīme: 6" at bounding box center [680, 165] width 27 height 10
click at [582, 171] on div "10.b1 klases diagnostikas darbs dabaszinībās (par 9. klasi) 2025-09-01 - 2025-0…" at bounding box center [461, 152] width 593 height 54
click at [47, 68] on link "Sākums" at bounding box center [70, 61] width 117 height 22
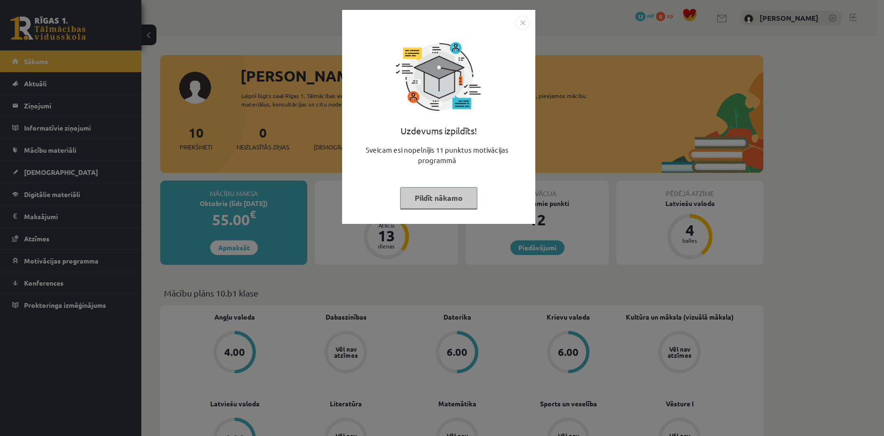
click at [521, 22] on img "Close" at bounding box center [522, 23] width 14 height 14
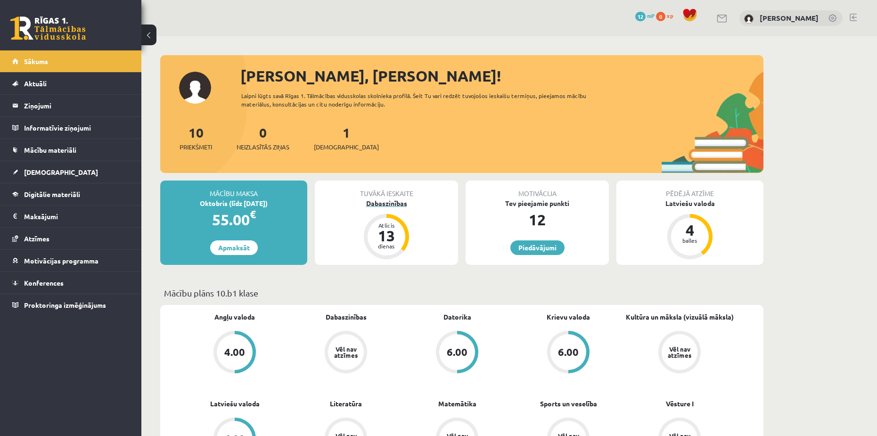
click at [394, 201] on div "Dabaszinības" at bounding box center [386, 203] width 143 height 10
